Goal: Task Accomplishment & Management: Complete application form

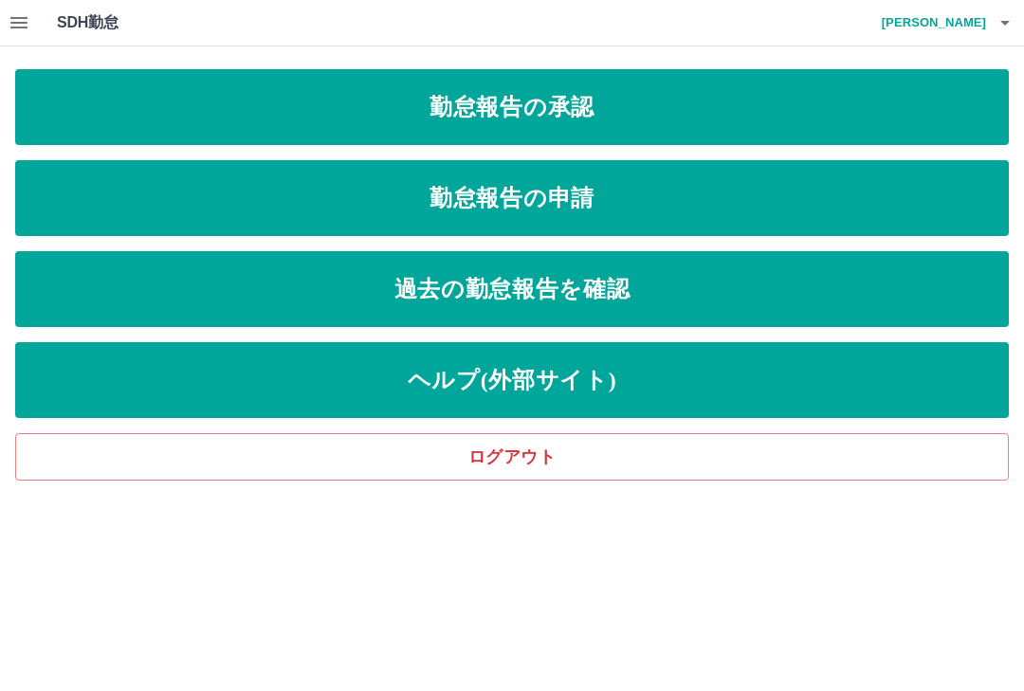
click at [992, 19] on button "button" at bounding box center [1005, 22] width 38 height 45
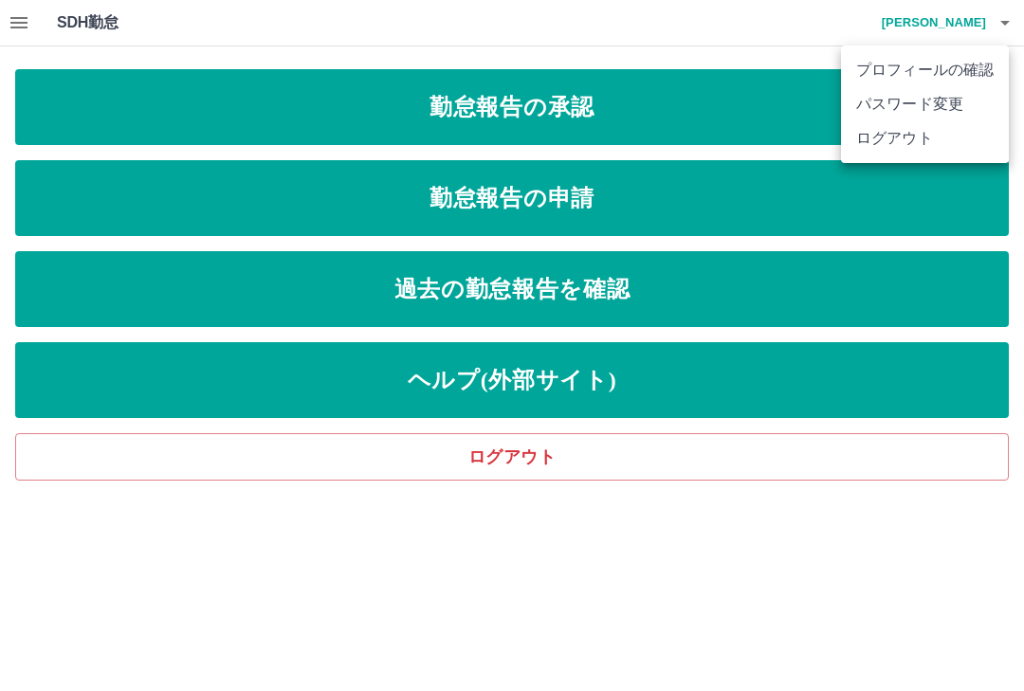
click at [891, 133] on li "ログアウト" at bounding box center [925, 138] width 168 height 34
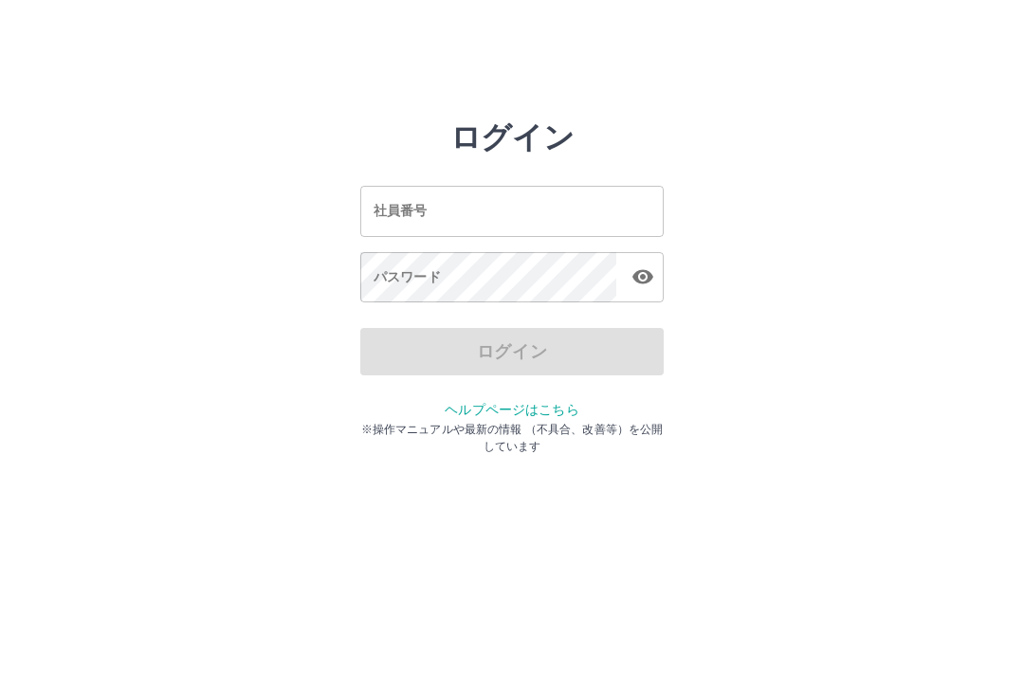
click at [437, 210] on input "社員番号" at bounding box center [511, 211] width 303 height 50
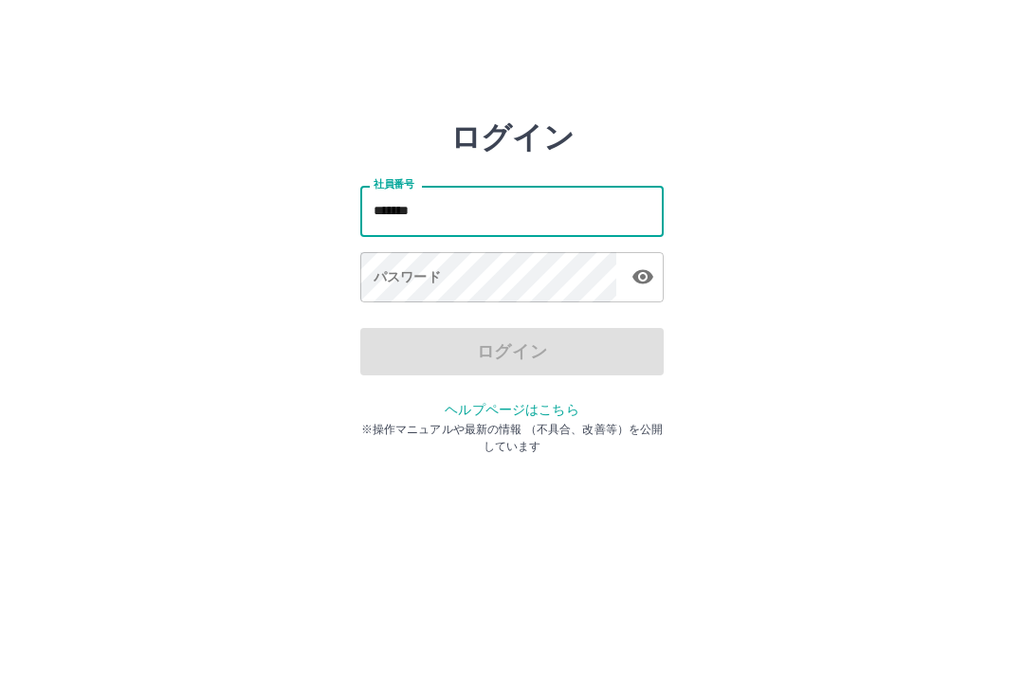
type input "*******"
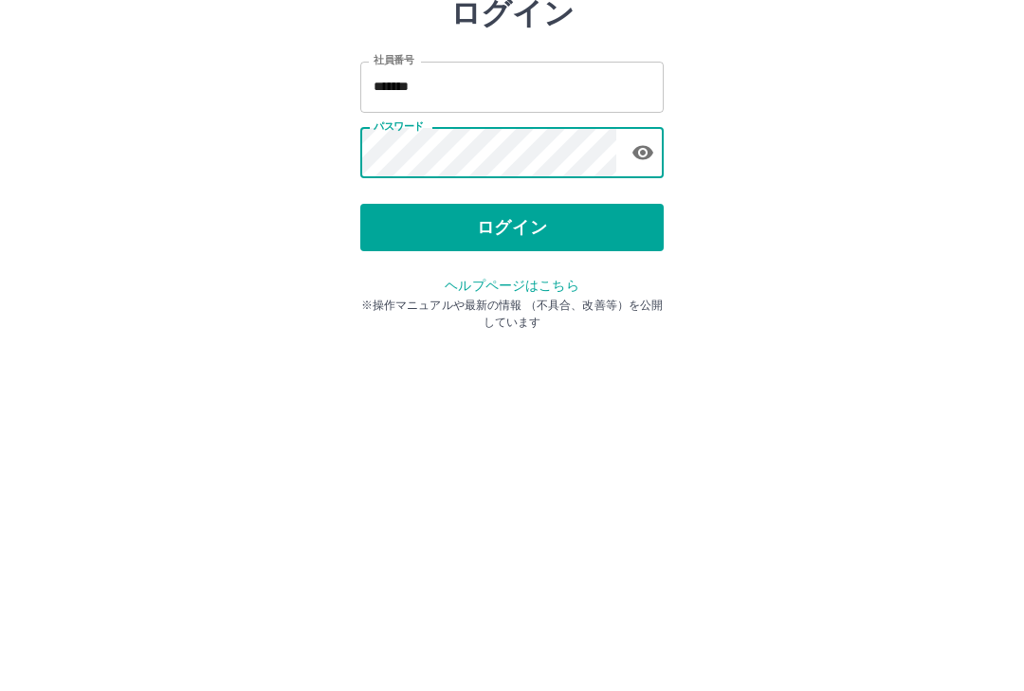
click at [524, 328] on button "ログイン" at bounding box center [511, 351] width 303 height 47
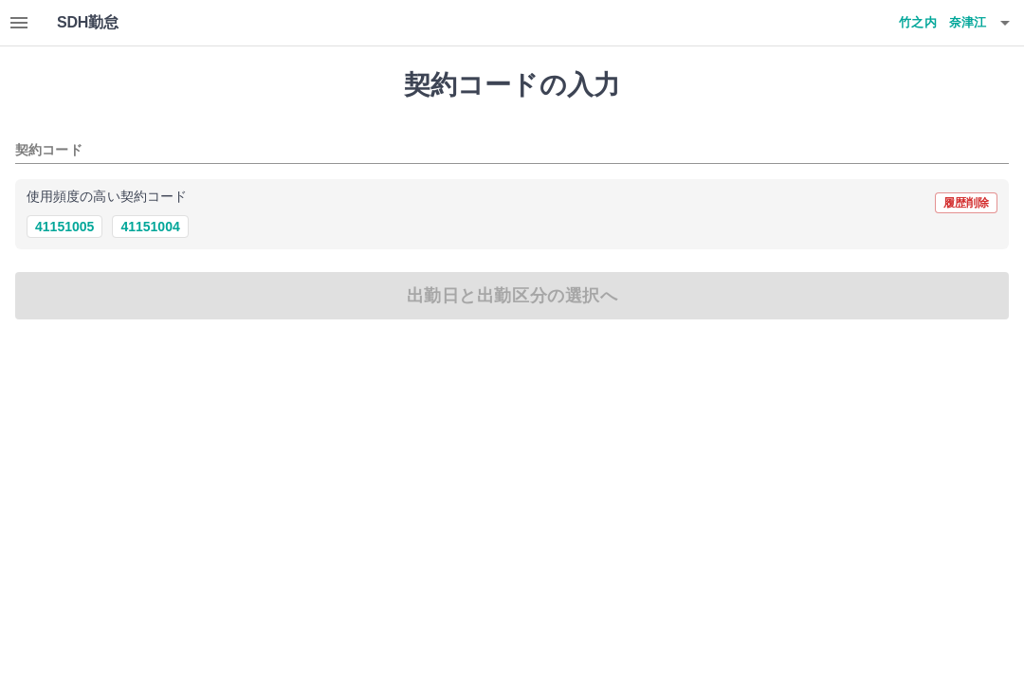
click at [153, 217] on button "41151004" at bounding box center [150, 226] width 76 height 23
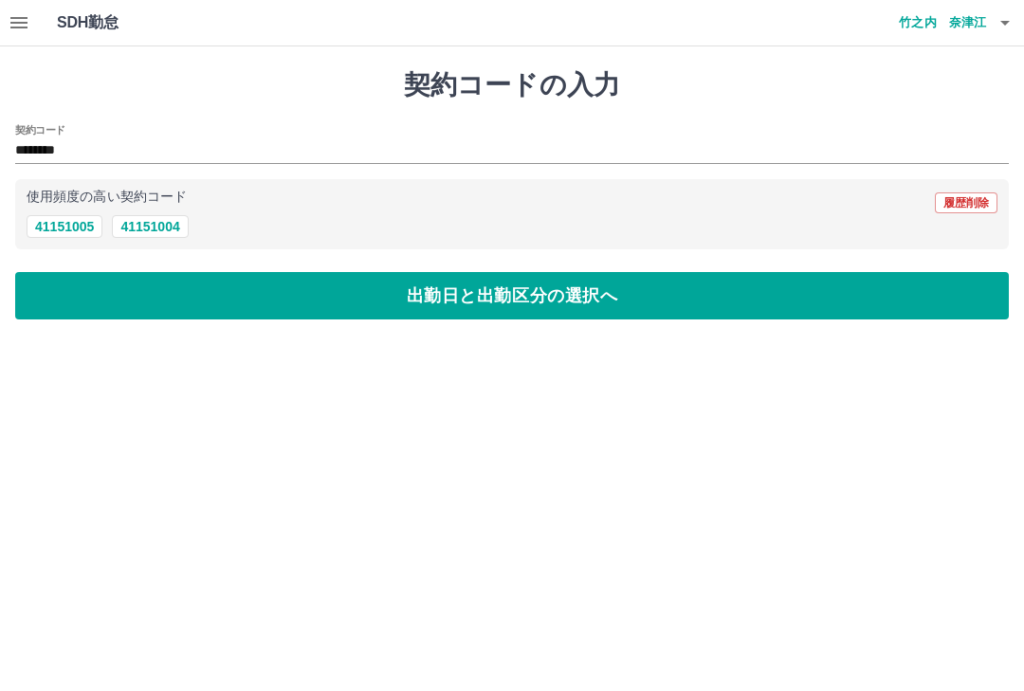
type input "********"
click at [433, 309] on button "出勤日と出勤区分の選択へ" at bounding box center [511, 295] width 993 height 47
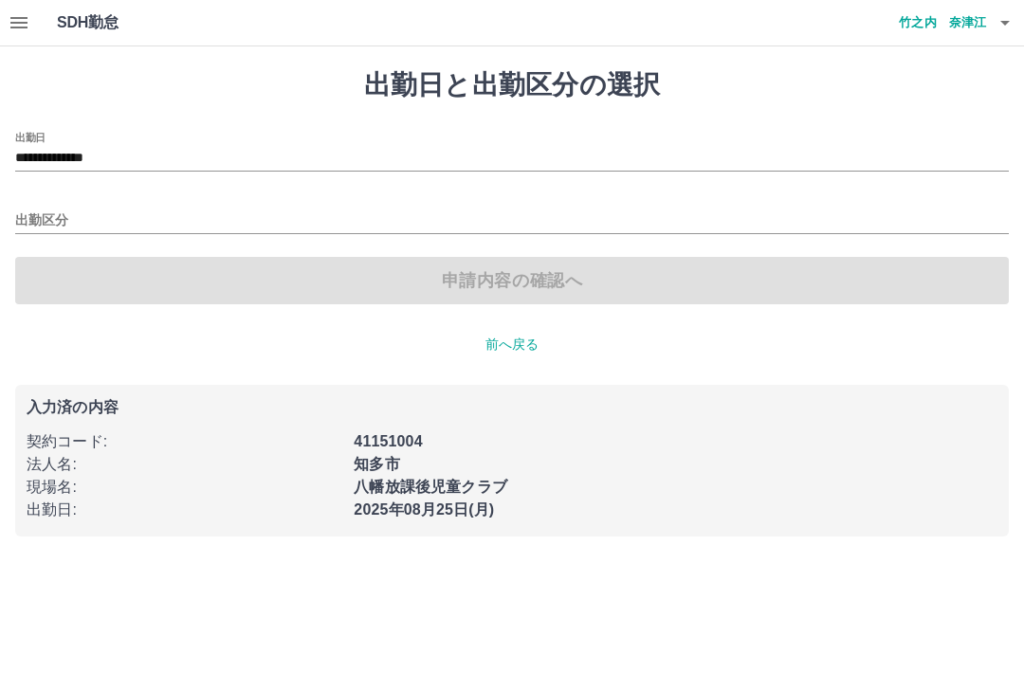
click at [59, 220] on input "出勤区分" at bounding box center [511, 221] width 993 height 24
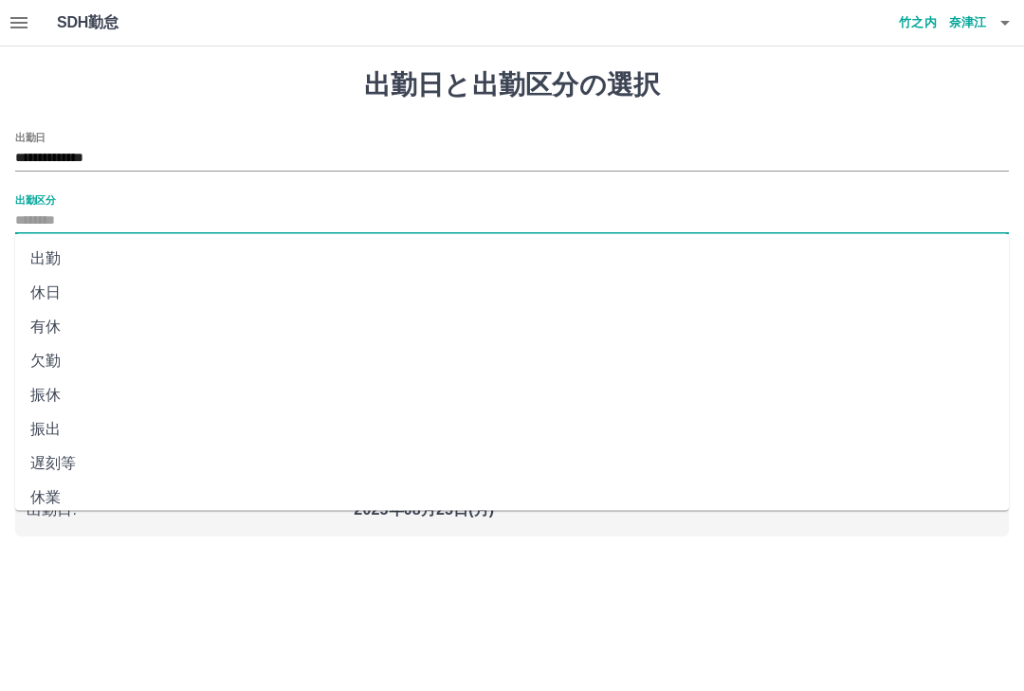
click at [127, 230] on input "出勤区分" at bounding box center [511, 221] width 993 height 24
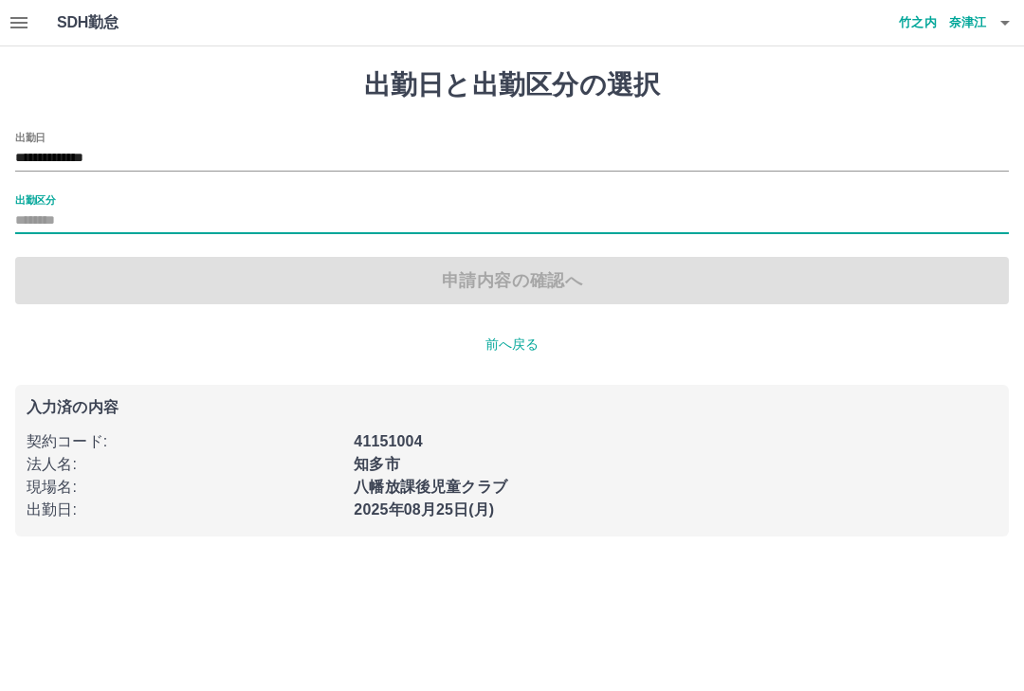
click at [54, 196] on label "出勤区分" at bounding box center [35, 199] width 40 height 14
click at [54, 209] on input "出勤区分" at bounding box center [511, 221] width 993 height 24
click at [75, 213] on input "出勤区分" at bounding box center [511, 221] width 993 height 24
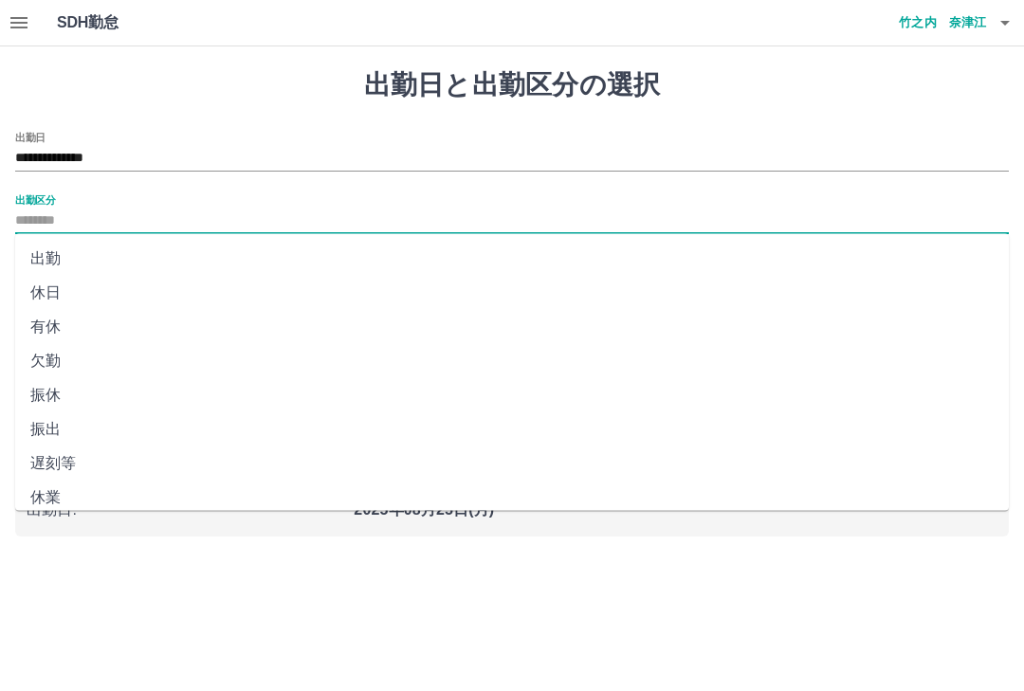
click at [58, 259] on li "出勤" at bounding box center [511, 259] width 993 height 34
type input "**"
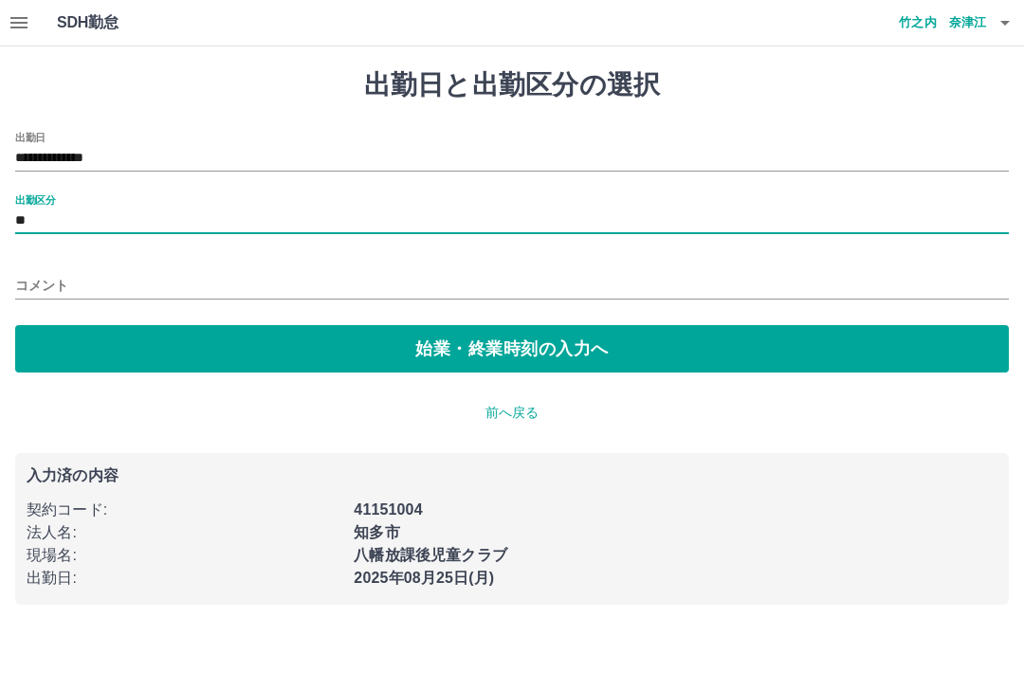
click at [370, 351] on button "始業・終業時刻の入力へ" at bounding box center [511, 348] width 993 height 47
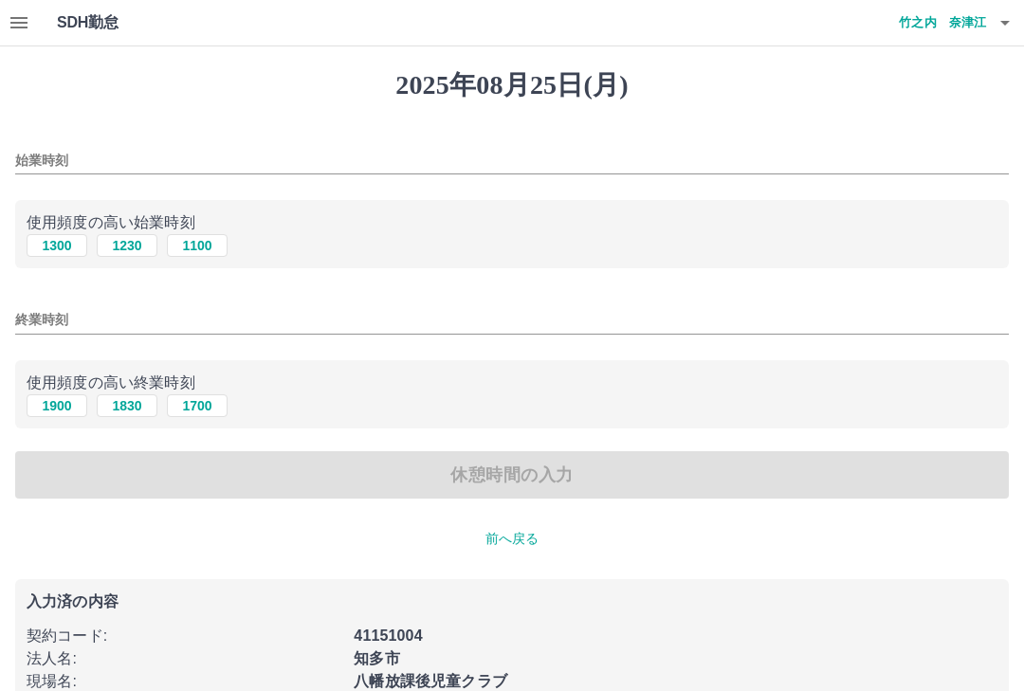
click at [195, 152] on input "始業時刻" at bounding box center [511, 160] width 993 height 27
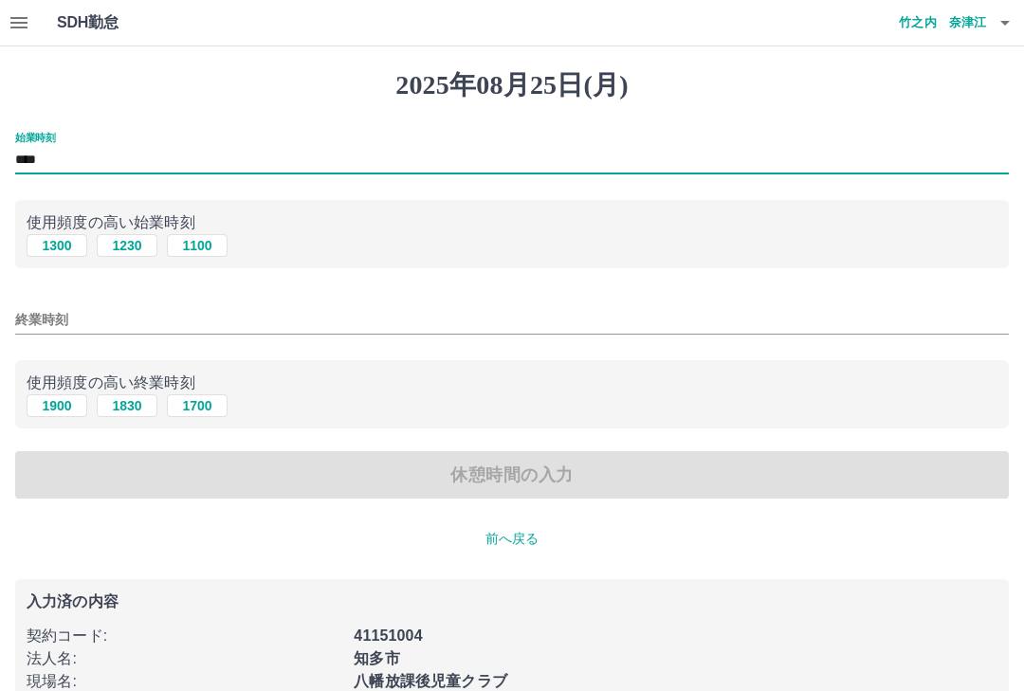
type input "****"
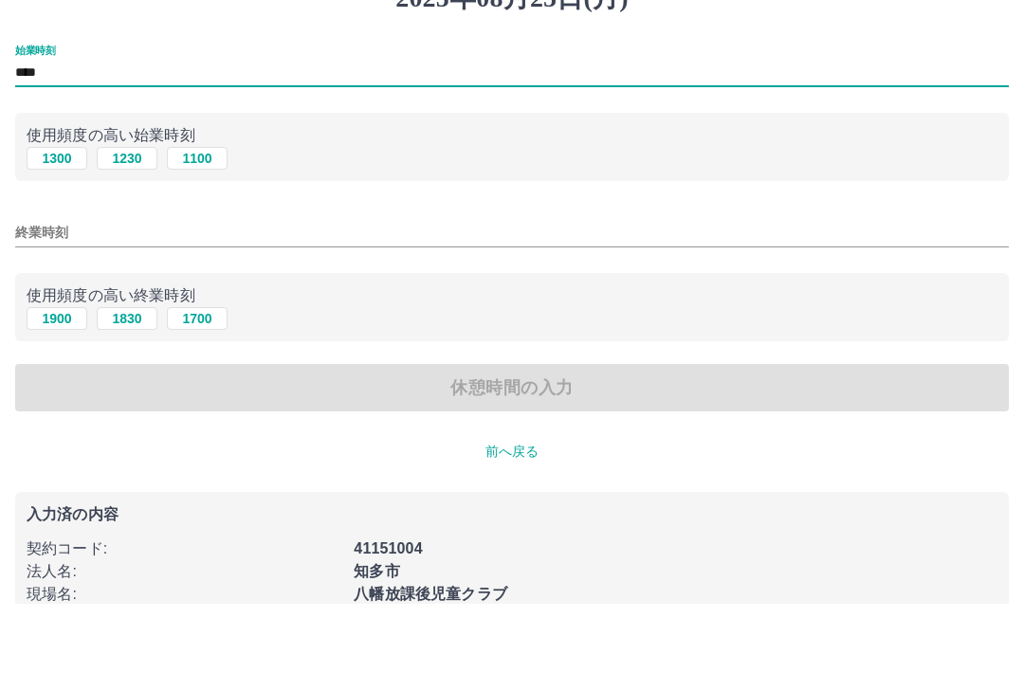
click at [245, 306] on input "終業時刻" at bounding box center [511, 319] width 993 height 27
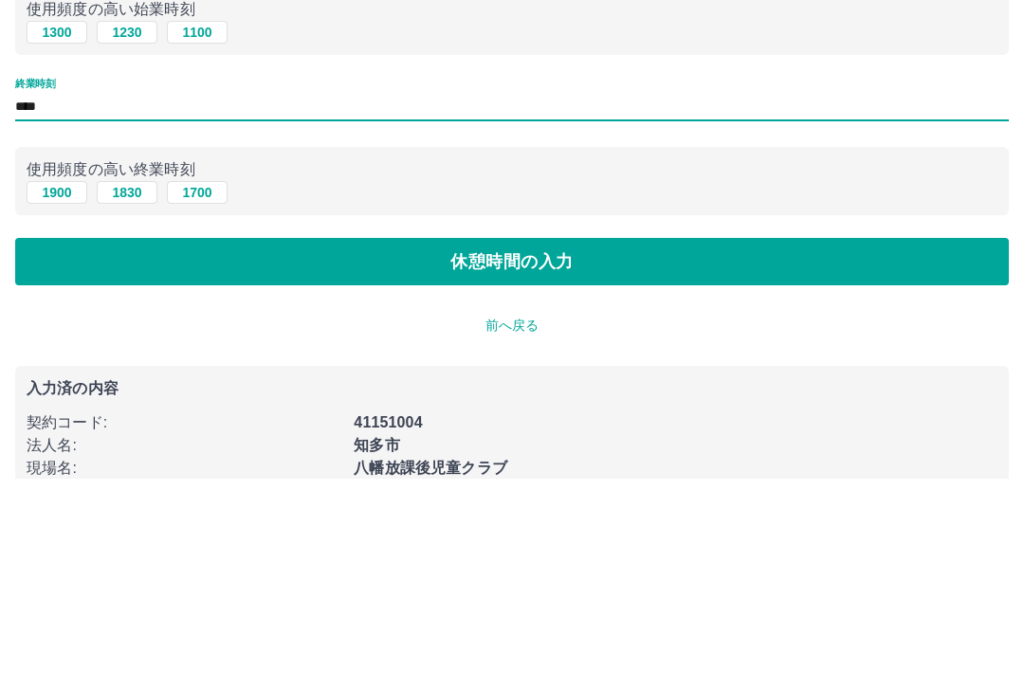
type input "****"
click at [570, 451] on button "休憩時間の入力" at bounding box center [511, 474] width 993 height 47
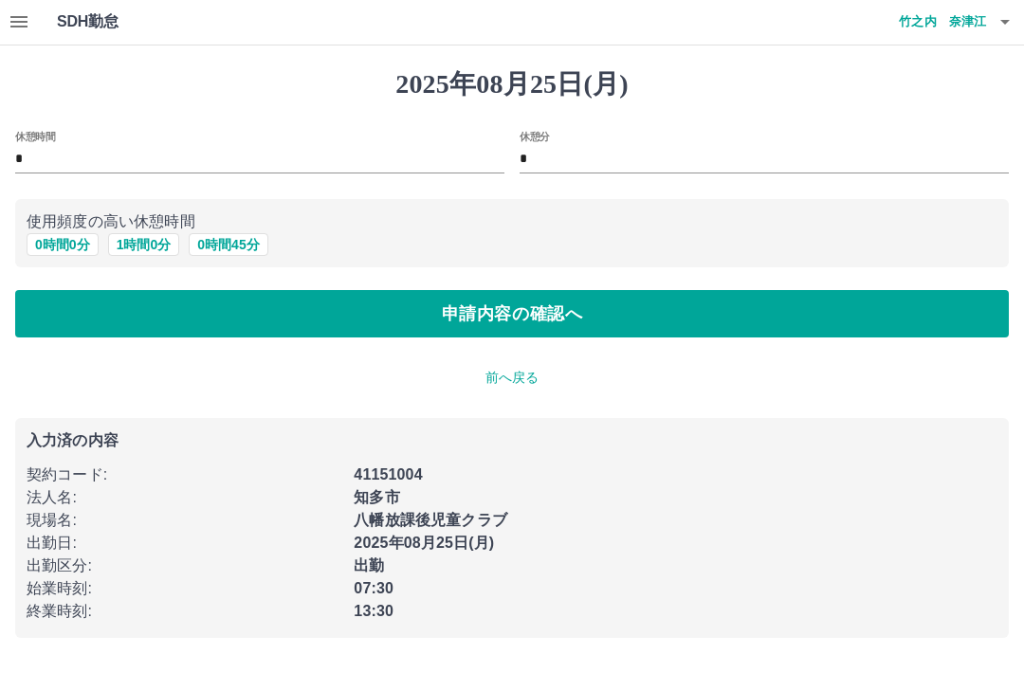
click at [75, 235] on button "0 時間 0 分" at bounding box center [63, 245] width 72 height 23
click at [478, 303] on button "申請内容の確認へ" at bounding box center [511, 314] width 993 height 47
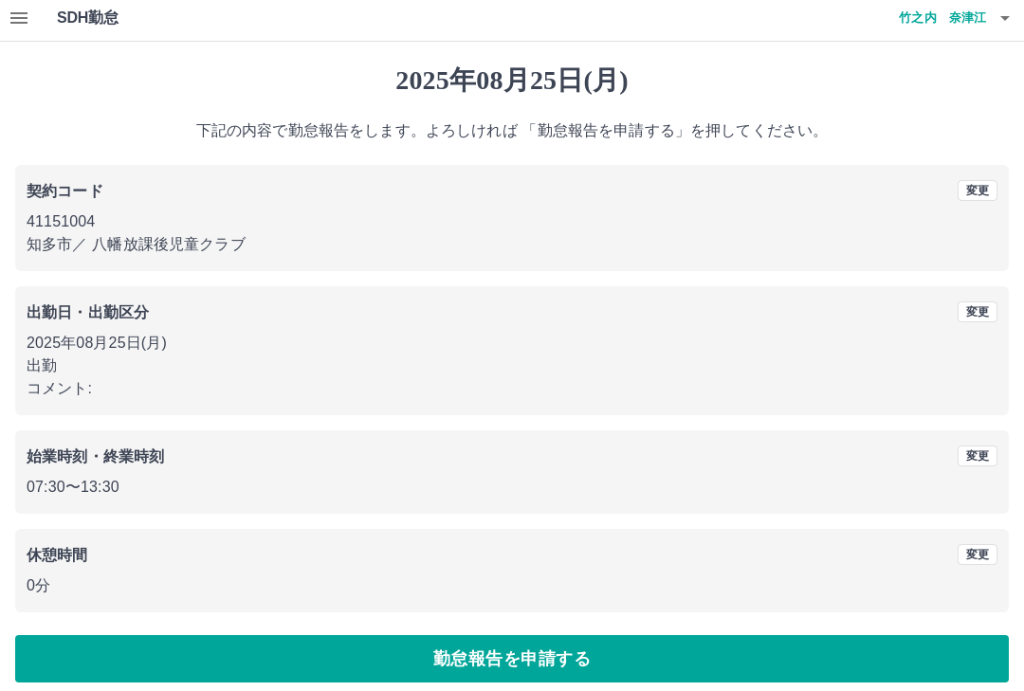
scroll to position [18, 0]
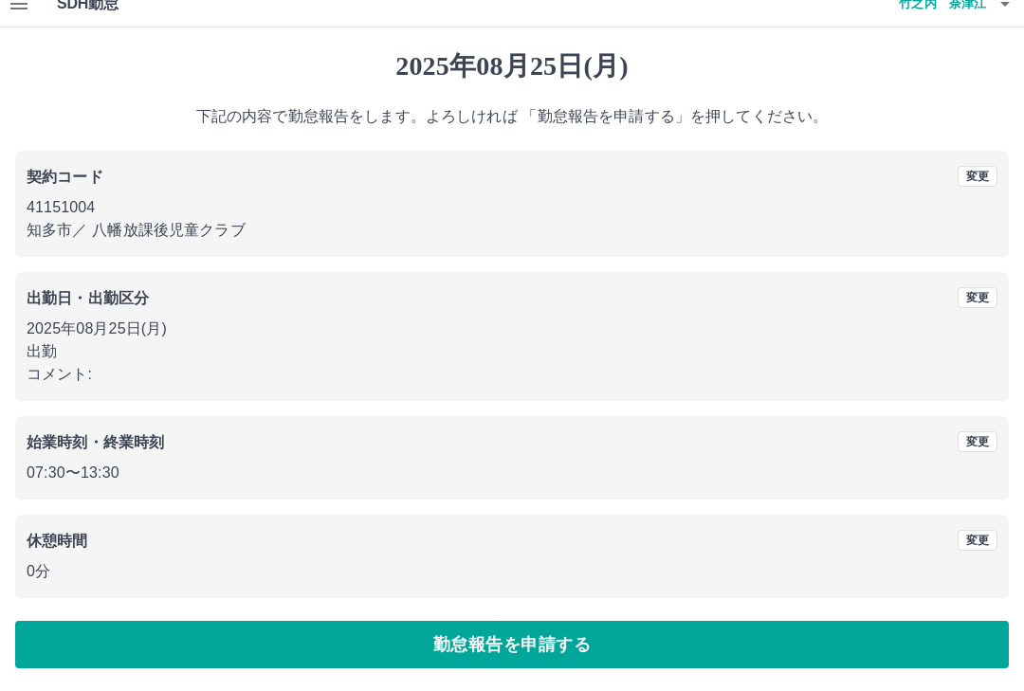
click at [372, 646] on button "勤怠報告を申請する" at bounding box center [511, 645] width 993 height 47
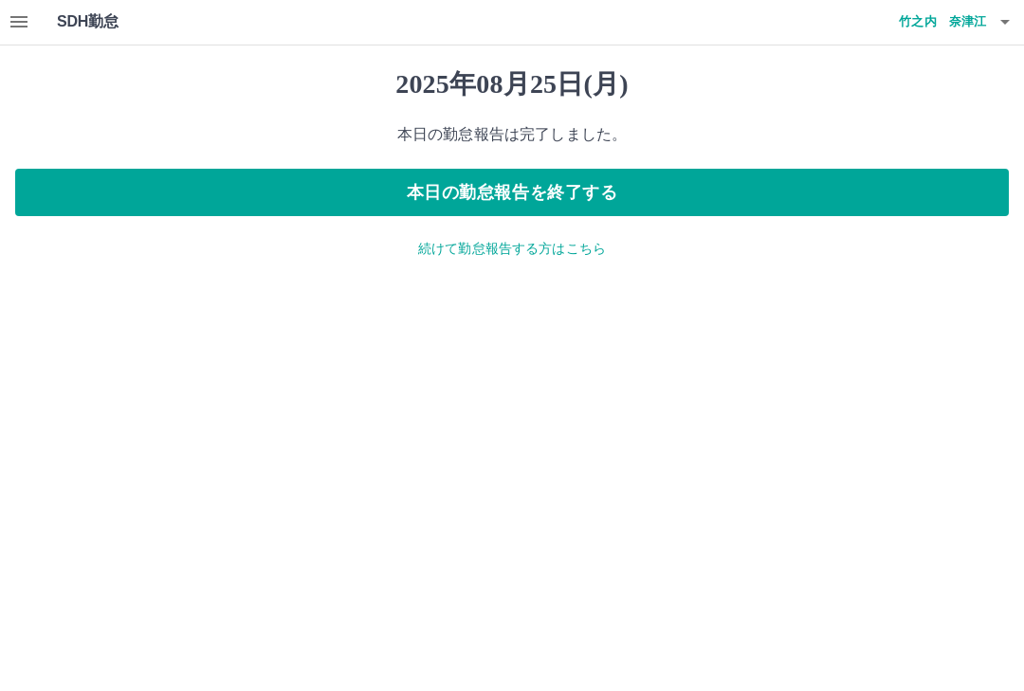
click at [484, 191] on button "本日の勤怠報告を終了する" at bounding box center [511, 193] width 993 height 47
